Goal: Find specific page/section: Find specific page/section

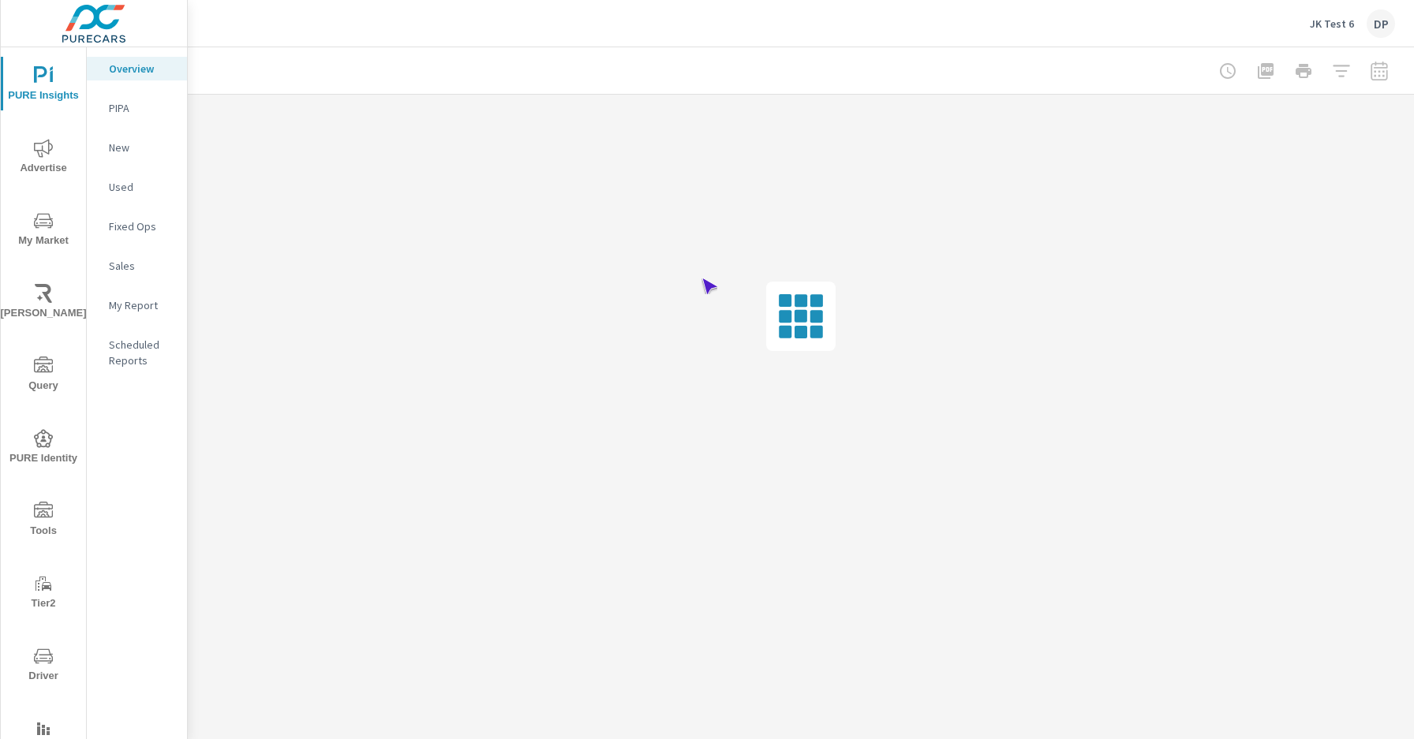
click at [40, 666] on span "Driver" at bounding box center [44, 666] width 76 height 39
